Goal: Transaction & Acquisition: Purchase product/service

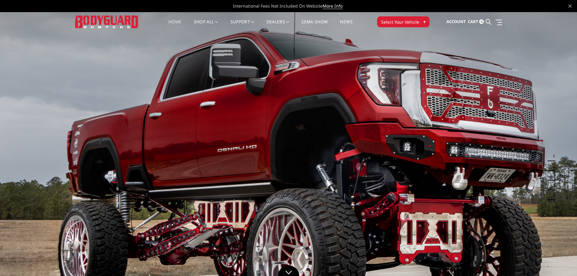
click at [402, 22] on span "Select Your Vehicle" at bounding box center [400, 22] width 38 height 6
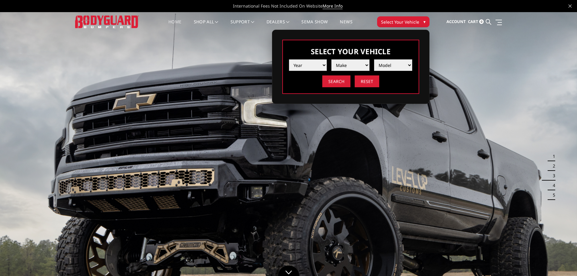
click at [309, 64] on select "Year 2025 2024 2023 2022 2021 2020 2019 2018 2017 2016 2015 2014 2013 2012 2011…" at bounding box center [308, 65] width 38 height 12
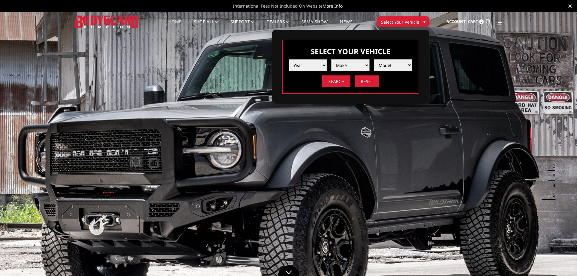
select select "yr_2018"
click at [289, 59] on select "Year 2025 2024 2023 2022 2021 2020 2019 2018 2017 2016 2015 2014 2013 2012 2011…" at bounding box center [308, 65] width 38 height 12
click at [349, 65] on select "Make Chevrolet Ford GMC Nissan Ram Toyota" at bounding box center [350, 65] width 38 height 12
select select "mk_ford"
click at [331, 59] on select "Make Chevrolet Ford GMC Nissan Ram Toyota" at bounding box center [350, 65] width 38 height 12
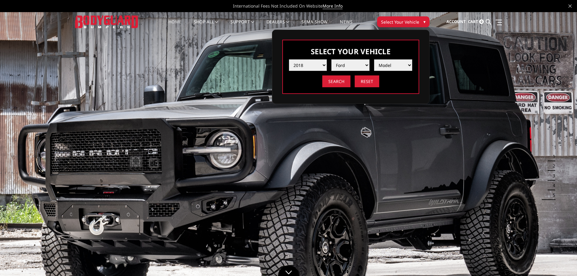
click at [390, 66] on select "Model F150 F150 Raptor F250 / F350 F450 F550" at bounding box center [393, 65] width 38 height 12
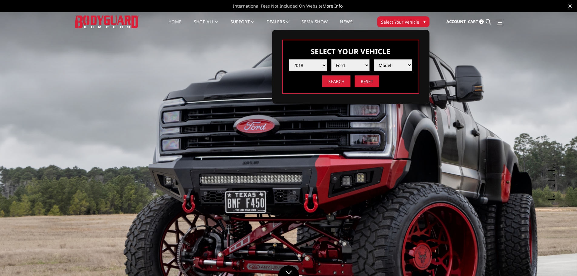
select select "md_f250-f350"
click at [374, 59] on select "Model F150 F150 Raptor F250 / F350 F450 F550" at bounding box center [393, 65] width 38 height 12
click at [337, 80] on input "Search" at bounding box center [336, 81] width 28 height 12
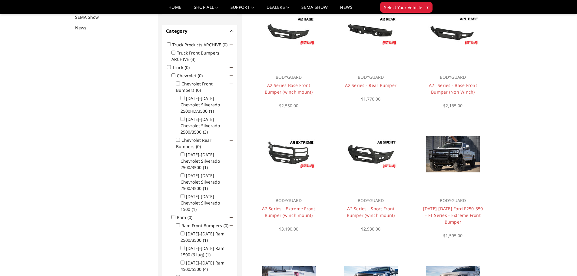
scroll to position [79, 0]
click at [173, 52] on input "Truck Front Bumpers ARCHIVE (3)" at bounding box center [173, 52] width 4 height 4
checkbox input "true"
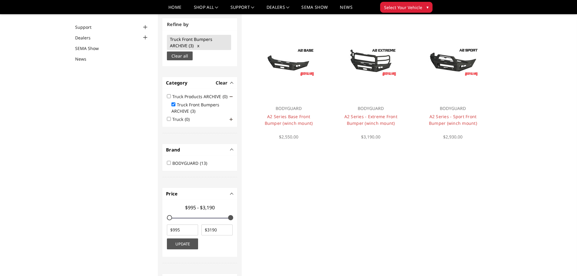
scroll to position [46, 0]
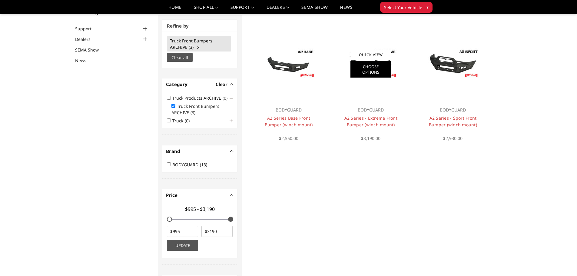
click at [374, 70] on link "Choose Options" at bounding box center [370, 69] width 41 height 16
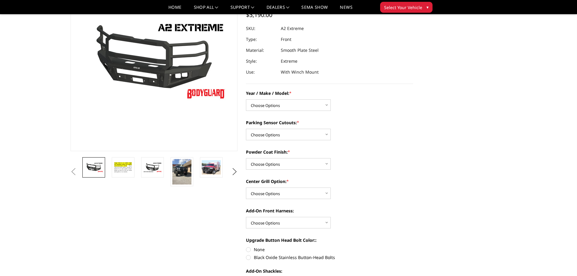
scroll to position [61, 0]
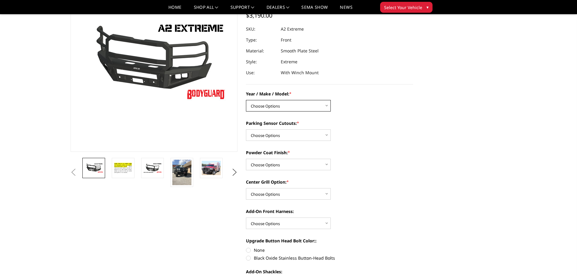
click at [281, 106] on select "Choose Options Chevrolet 20-23 2500 / 3500 Ford 17-22 F250 / F350 Ford 17-22 F4…" at bounding box center [288, 106] width 85 height 12
select select "826"
click at [246, 100] on select "Choose Options Chevrolet 20-23 2500 / 3500 Ford 17-22 F250 / F350 Ford 17-22 F4…" at bounding box center [288, 106] width 85 height 12
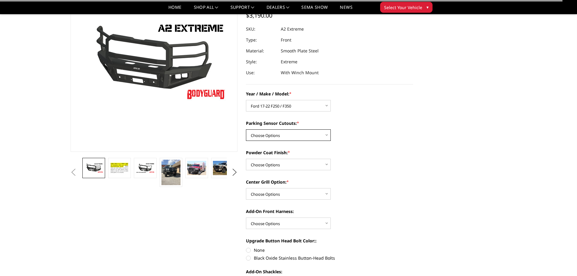
click at [276, 135] on select "Choose Options Yes - I have front parking sensors No - I do NOT have parking se…" at bounding box center [288, 135] width 85 height 12
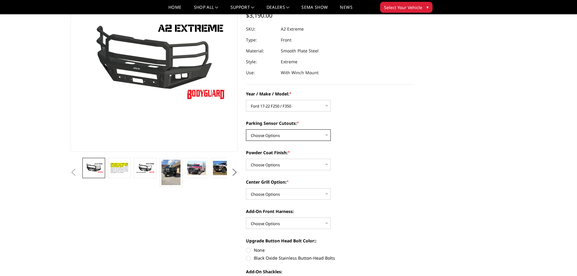
select select "541"
click at [246, 129] on select "Choose Options Yes - I have front parking sensors No - I do NOT have parking se…" at bounding box center [288, 135] width 85 height 12
click at [280, 164] on select "Choose Options Bare metal (included) Texture Black Powder Coat" at bounding box center [288, 165] width 85 height 12
select select "518"
click at [246, 159] on select "Choose Options Bare metal (included) Texture Black Powder Coat" at bounding box center [288, 165] width 85 height 12
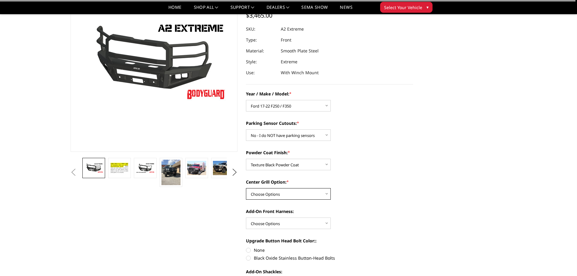
click at [274, 190] on select "Choose Options Add expanded metal in center grill Decline this option" at bounding box center [288, 194] width 85 height 12
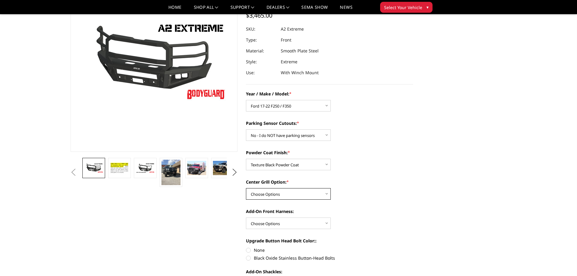
select select "1080"
click at [246, 188] on select "Choose Options Add expanded metal in center grill Decline this option" at bounding box center [288, 194] width 85 height 12
click at [282, 224] on select "Choose Options WITH front camera harness WITHOUT front camera harness" at bounding box center [288, 223] width 85 height 12
select select "1696"
click at [246, 217] on select "Choose Options WITH front camera harness WITHOUT front camera harness" at bounding box center [288, 223] width 85 height 12
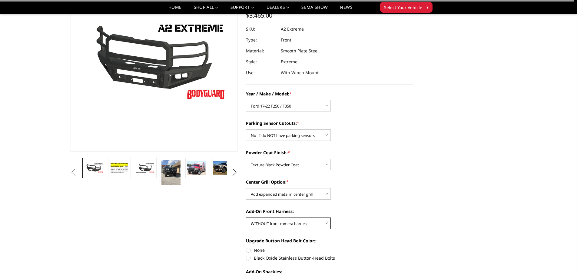
scroll to position [182, 0]
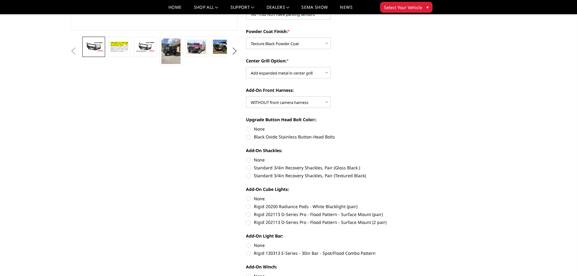
click at [248, 130] on label "None" at bounding box center [329, 129] width 167 height 6
click at [246, 126] on input "None" at bounding box center [246, 126] width 0 height 0
radio input "true"
click at [249, 159] on label "None" at bounding box center [329, 160] width 167 height 6
click at [246, 157] on input "None" at bounding box center [246, 157] width 0 height 0
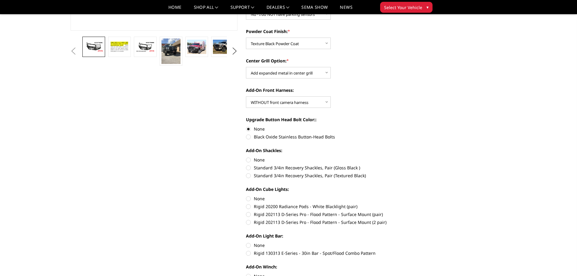
radio input "true"
click at [248, 198] on label "None" at bounding box center [329, 198] width 167 height 6
click at [246, 196] on input "None" at bounding box center [246, 195] width 0 height 0
radio input "true"
click at [248, 198] on label "None" at bounding box center [329, 198] width 167 height 6
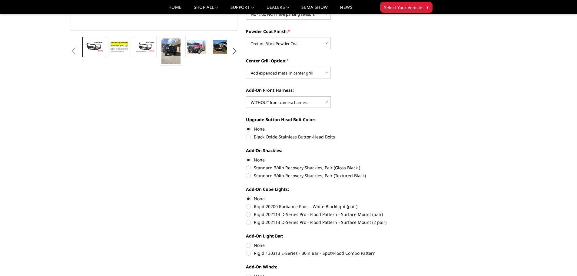
click at [246, 196] on input "None" at bounding box center [246, 195] width 0 height 0
click at [249, 198] on label "None" at bounding box center [329, 198] width 167 height 6
click at [246, 196] on input "None" at bounding box center [246, 195] width 0 height 0
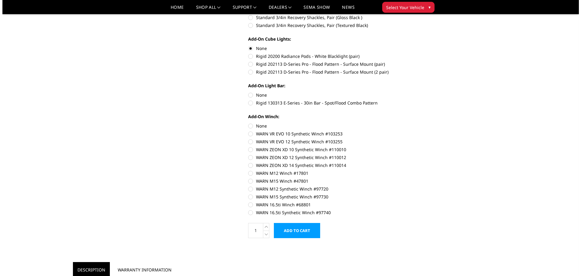
scroll to position [333, 0]
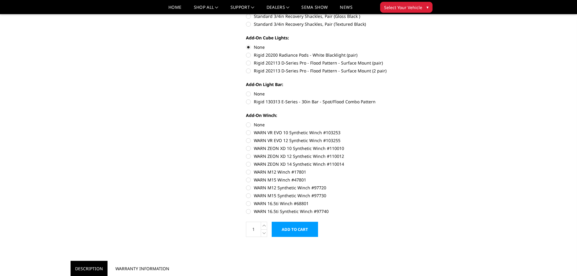
click at [247, 93] on label "None" at bounding box center [329, 94] width 167 height 6
click at [246, 91] on input "None" at bounding box center [246, 91] width 0 height 0
radio input "true"
click at [248, 124] on label "None" at bounding box center [329, 124] width 167 height 6
click at [246, 122] on input "None" at bounding box center [246, 121] width 0 height 0
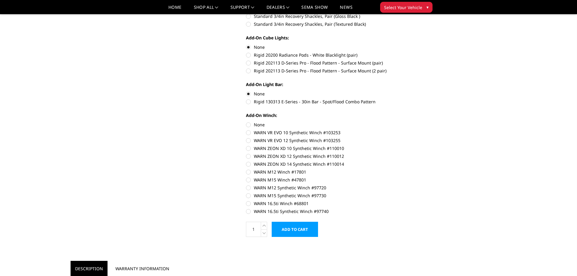
radio input "true"
click at [297, 226] on input "Add to Cart" at bounding box center [295, 229] width 46 height 15
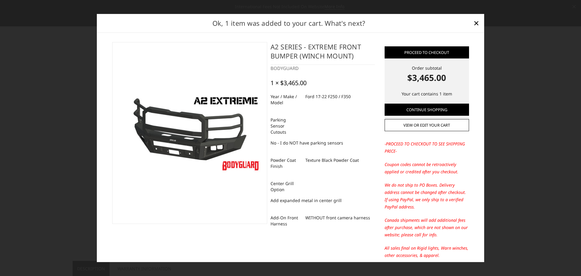
scroll to position [26, 0]
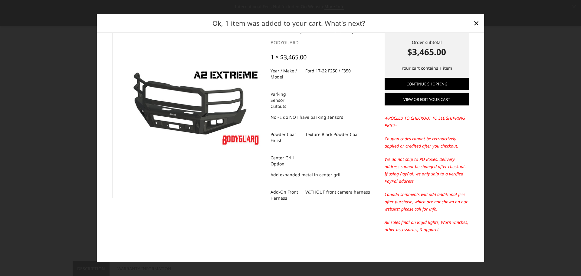
click at [427, 100] on link "View or edit your cart" at bounding box center [427, 99] width 84 height 12
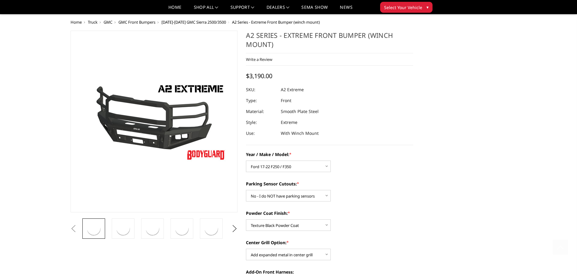
select select "826"
select select "541"
select select "518"
select select "1080"
select select "1696"
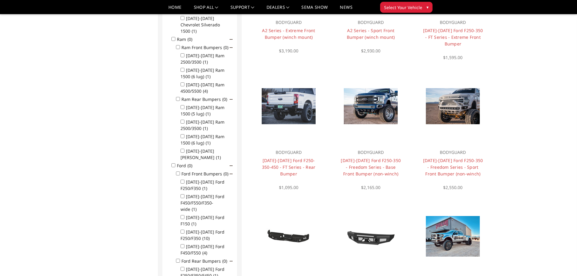
scroll to position [291, 0]
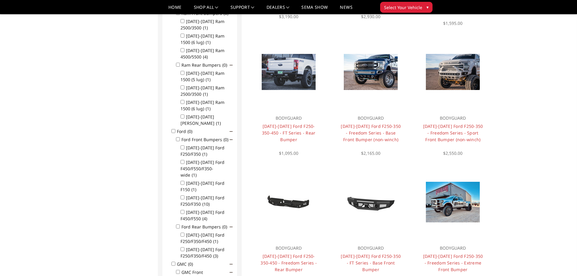
click at [177, 137] on input "Ford Front Bumpers (0)" at bounding box center [178, 139] width 4 height 4
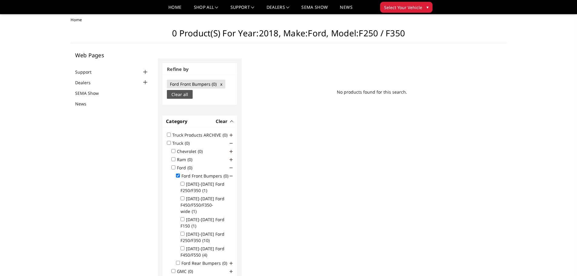
scroll to position [0, 0]
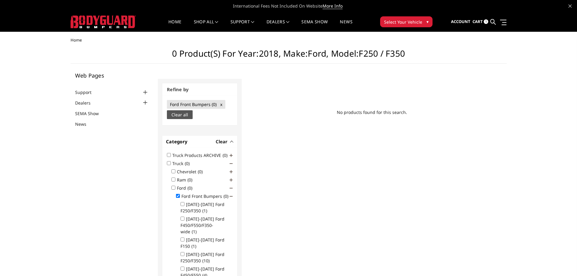
click at [177, 195] on input "Ford Front Bumpers (0)" at bounding box center [178, 196] width 4 height 4
checkbox input "false"
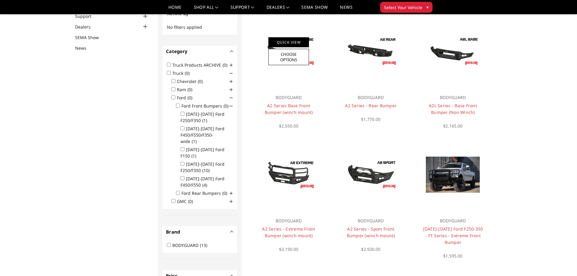
scroll to position [64, 0]
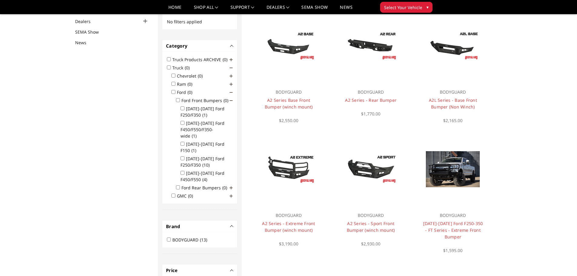
click at [183, 158] on input "2017-2022 Ford F250/F350 (10)" at bounding box center [182, 158] width 4 height 4
checkbox input "true"
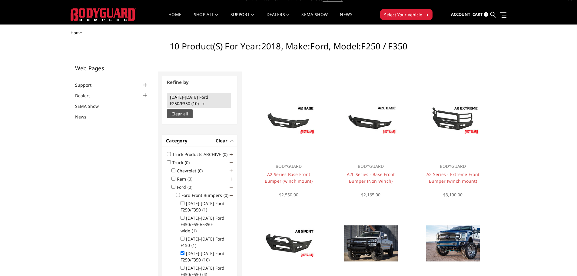
scroll to position [0, 0]
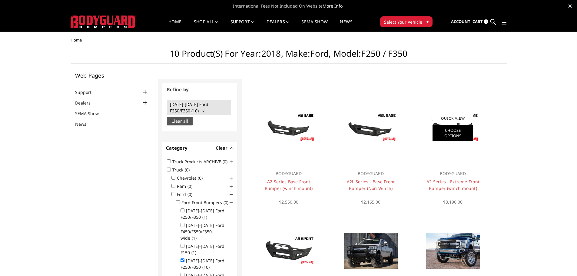
click at [456, 131] on link "Choose Options" at bounding box center [452, 133] width 41 height 16
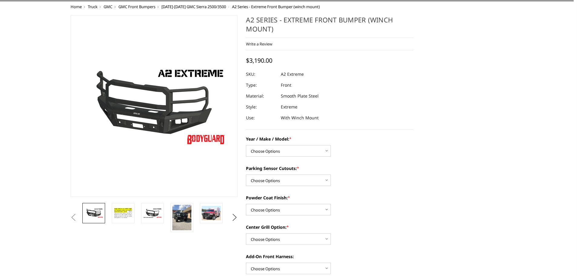
scroll to position [91, 0]
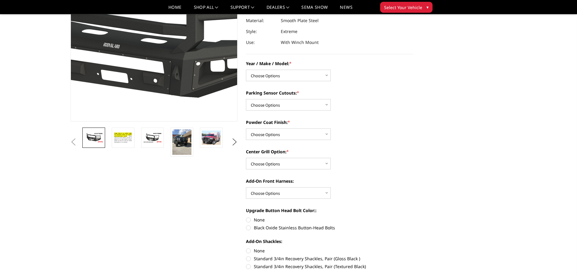
click at [153, 52] on img at bounding box center [156, 27] width 388 height 218
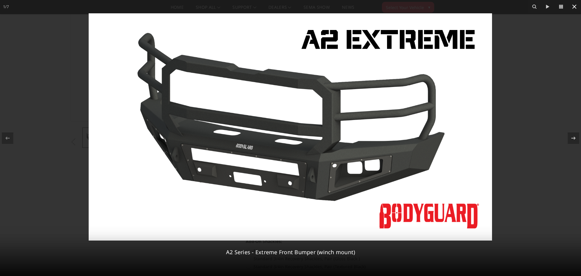
click at [575, 8] on icon at bounding box center [574, 6] width 7 height 7
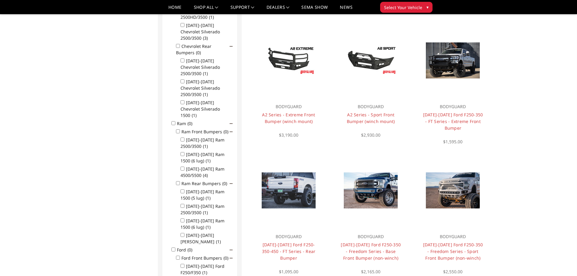
scroll to position [139, 0]
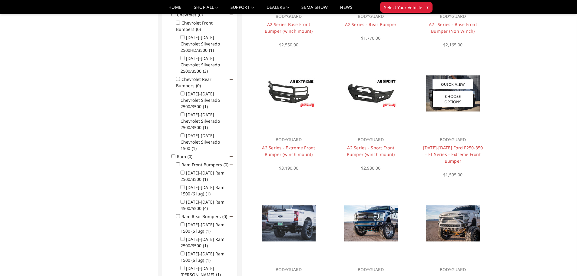
click at [430, 91] on img at bounding box center [453, 93] width 54 height 36
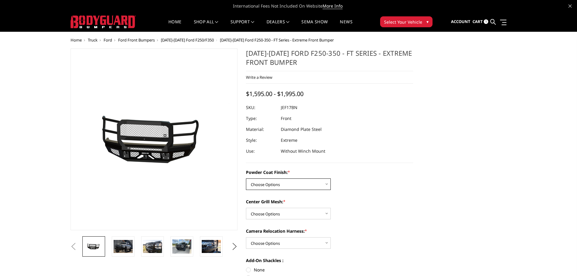
click at [279, 182] on select "Choose Options Bare Metal Gloss Black Powder Coat Textured Black Powder Coat" at bounding box center [288, 184] width 85 height 12
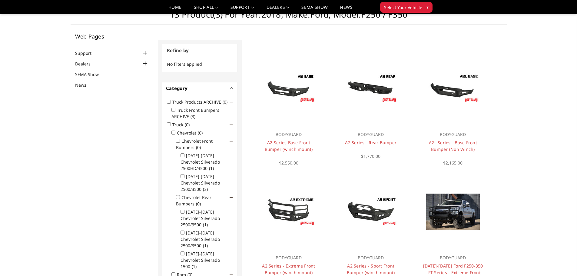
scroll to position [20, 0]
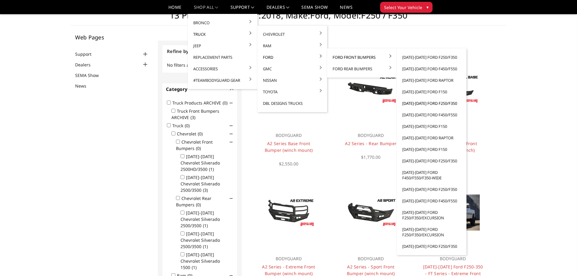
click at [421, 103] on link "[DATE]-[DATE] Ford F250/F350" at bounding box center [431, 103] width 65 height 12
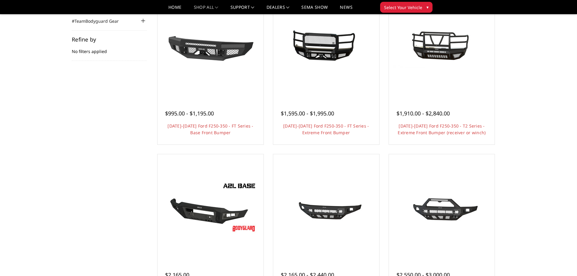
scroll to position [91, 0]
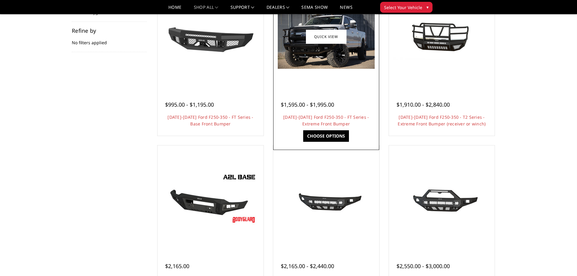
click at [303, 42] on img at bounding box center [326, 36] width 97 height 64
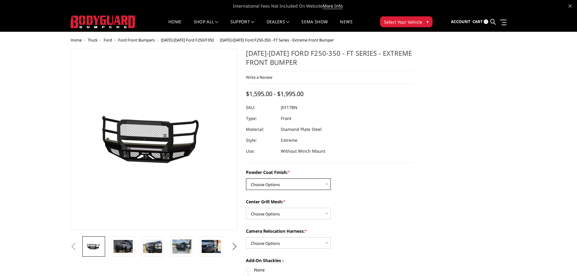
click at [289, 180] on select "Choose Options Bare Metal Gloss Black Powder Coat Textured Black Powder Coat" at bounding box center [288, 184] width 85 height 12
select select "3222"
click at [246, 178] on select "Choose Options Bare Metal Gloss Black Powder Coat Textured Black Powder Coat" at bounding box center [288, 184] width 85 height 12
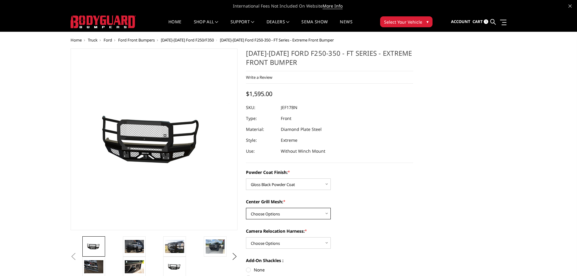
click at [289, 214] on select "Choose Options WITH Expanded Metal in Center Grill WITHOUT Expanded Metal in Ce…" at bounding box center [288, 214] width 85 height 12
select select "3224"
click at [246, 208] on select "Choose Options WITH Expanded Metal in Center Grill WITHOUT Expanded Metal in Ce…" at bounding box center [288, 214] width 85 height 12
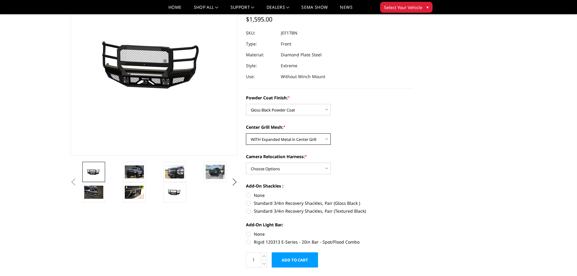
scroll to position [61, 0]
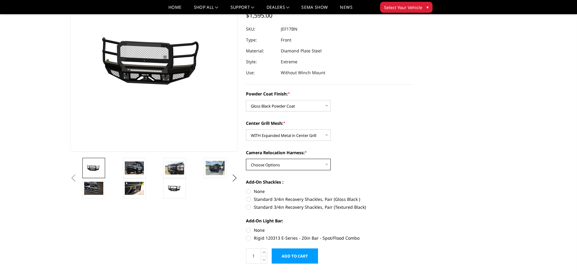
click at [280, 164] on select "Choose Options WITH Camera Relocation Harness WITHOUT Camera Relocation Harness" at bounding box center [288, 165] width 85 height 12
select select "3227"
click at [246, 159] on select "Choose Options WITH Camera Relocation Harness WITHOUT Camera Relocation Harness" at bounding box center [288, 165] width 85 height 12
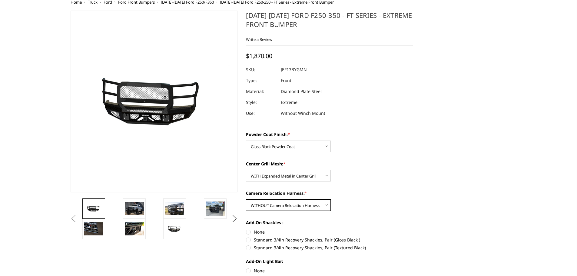
scroll to position [0, 0]
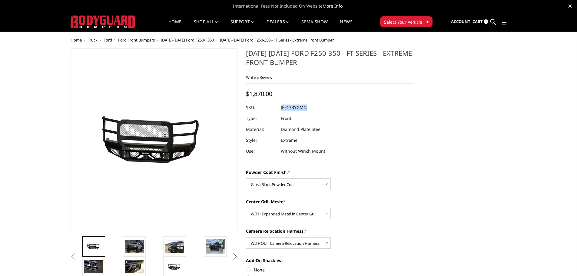
drag, startPoint x: 307, startPoint y: 106, endPoint x: 281, endPoint y: 110, distance: 26.0
click at [281, 110] on dl "SKU: JEF17BYGMN UPC: Type: Front Material: Diamond Plate Steel Style: Extreme U…" at bounding box center [329, 129] width 167 height 54
